Goal: Navigation & Orientation: Understand site structure

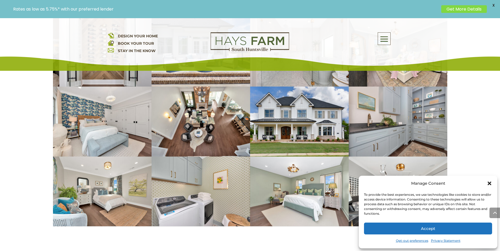
scroll to position [1212, 0]
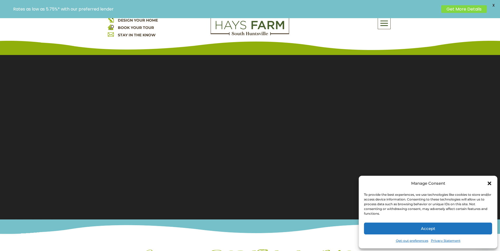
click at [386, 20] on span at bounding box center [384, 23] width 12 height 12
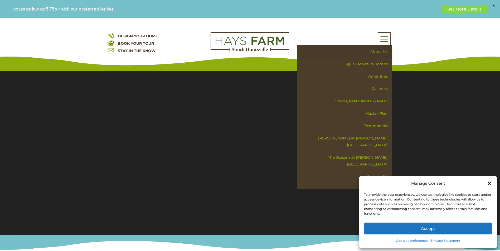
click at [375, 51] on link "About Us" at bounding box center [346, 52] width 91 height 12
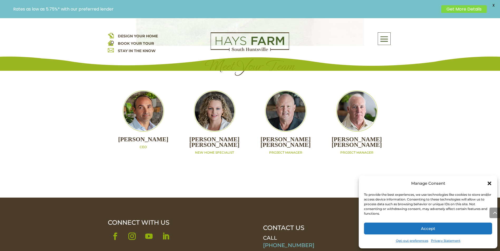
scroll to position [666, 0]
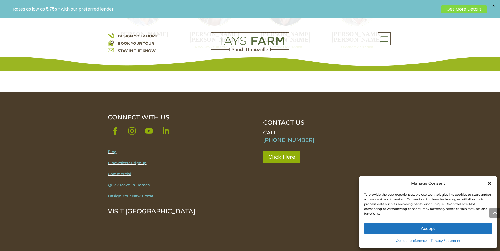
click at [169, 124] on link "Follow" at bounding box center [165, 131] width 15 height 15
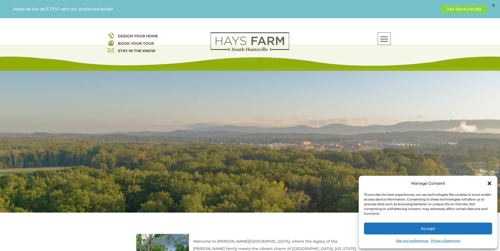
scroll to position [0, 0]
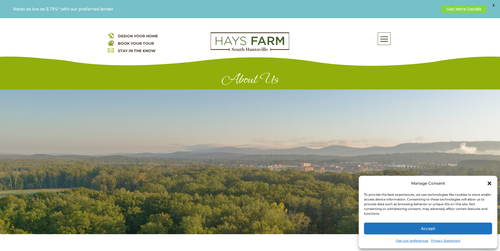
click at [386, 39] on span at bounding box center [384, 39] width 12 height 12
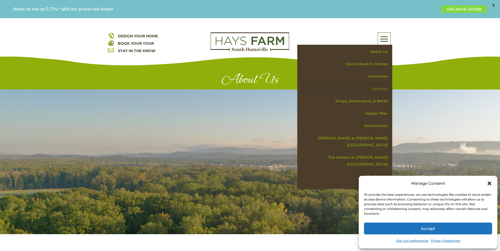
click at [380, 87] on link "Galleries" at bounding box center [346, 89] width 91 height 12
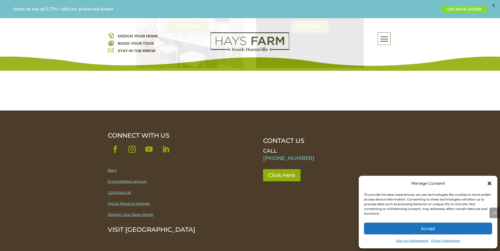
scroll to position [237, 0]
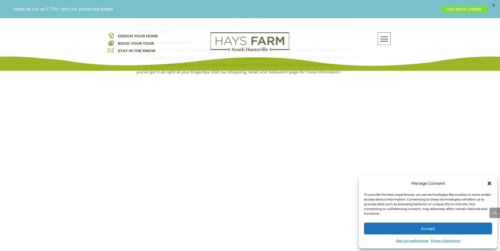
scroll to position [395, 0]
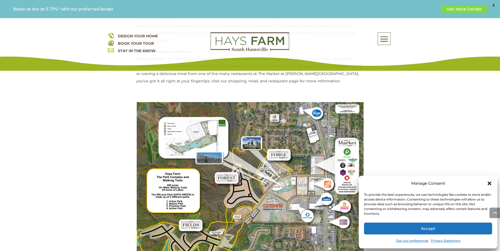
click at [487, 183] on div "Manage Consent" at bounding box center [428, 183] width 128 height 7
click at [488, 183] on icon "Close dialog" at bounding box center [489, 183] width 5 height 5
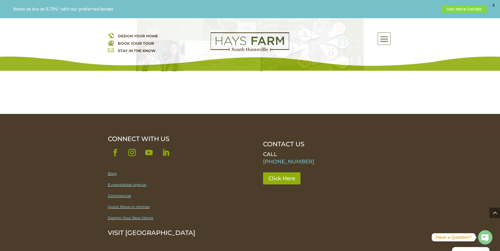
scroll to position [661, 0]
